Goal: Navigation & Orientation: Find specific page/section

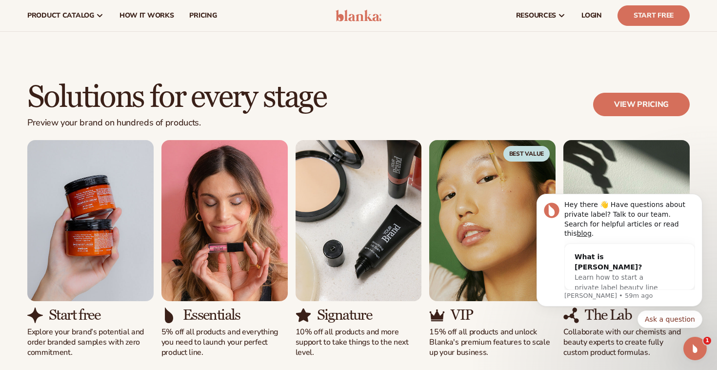
scroll to position [536, 0]
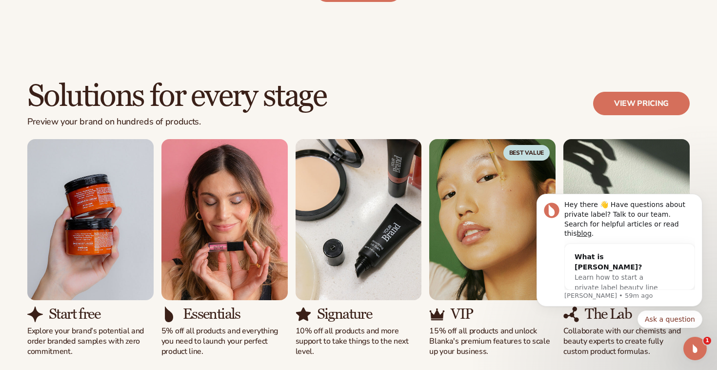
click at [379, 236] on img "3 / 5" at bounding box center [359, 219] width 126 height 161
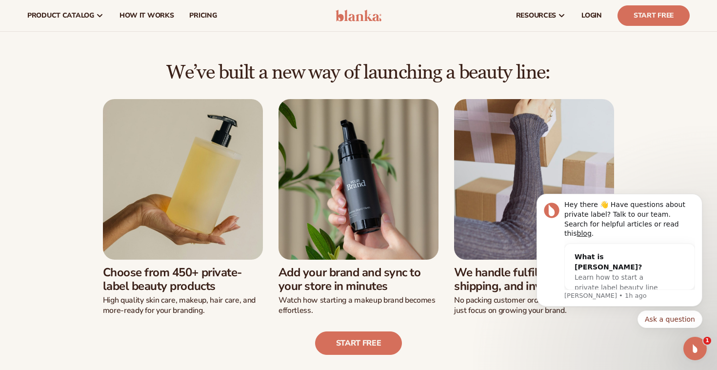
scroll to position [0, 0]
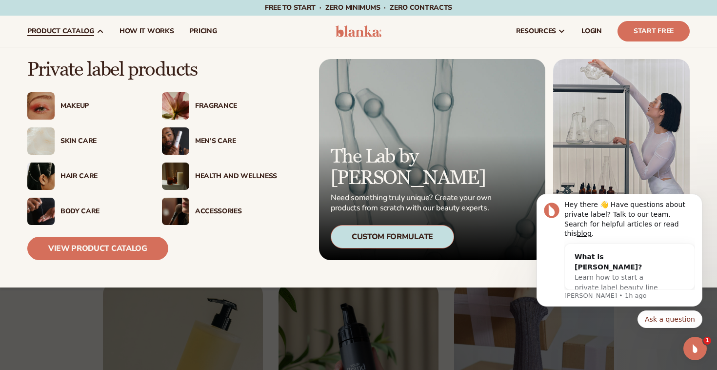
click at [184, 140] on img at bounding box center [175, 140] width 27 height 27
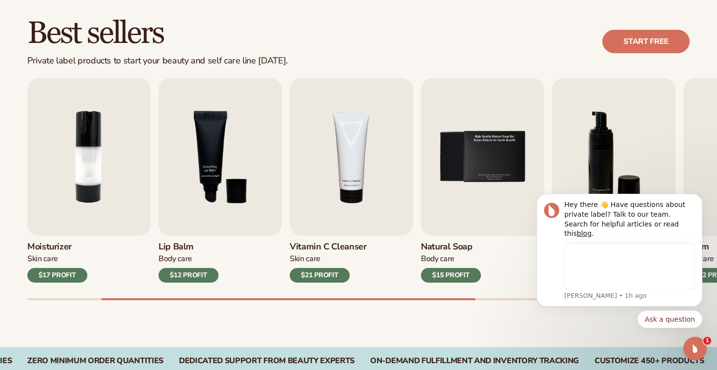
scroll to position [273, 0]
